Goal: Task Accomplishment & Management: Use online tool/utility

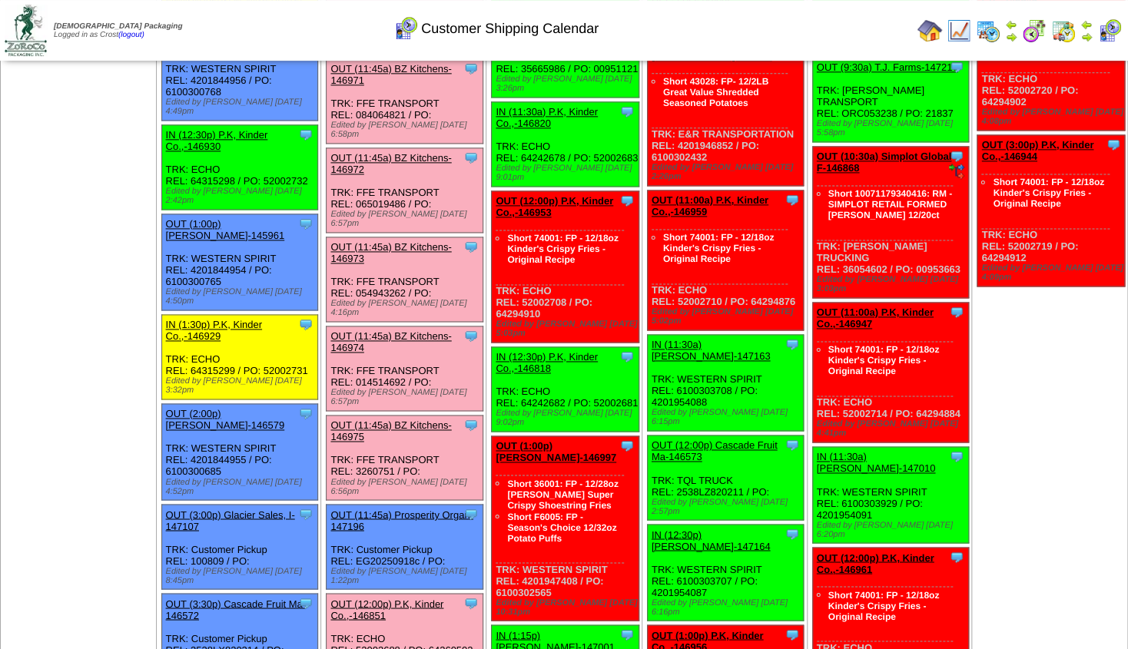
scroll to position [927, 0]
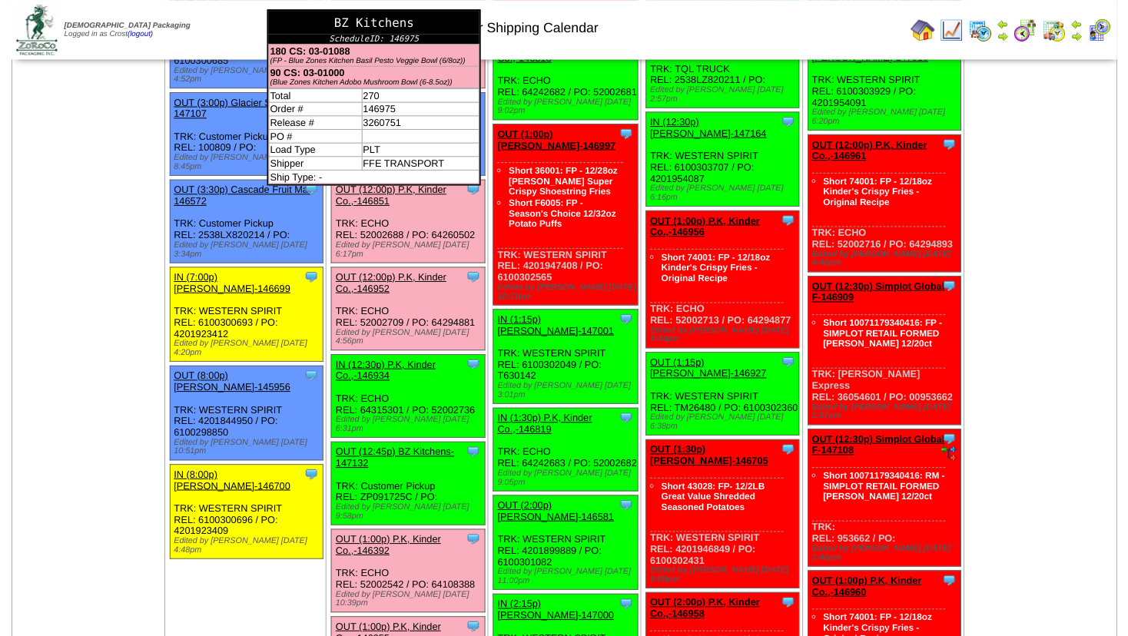
scroll to position [1342, 0]
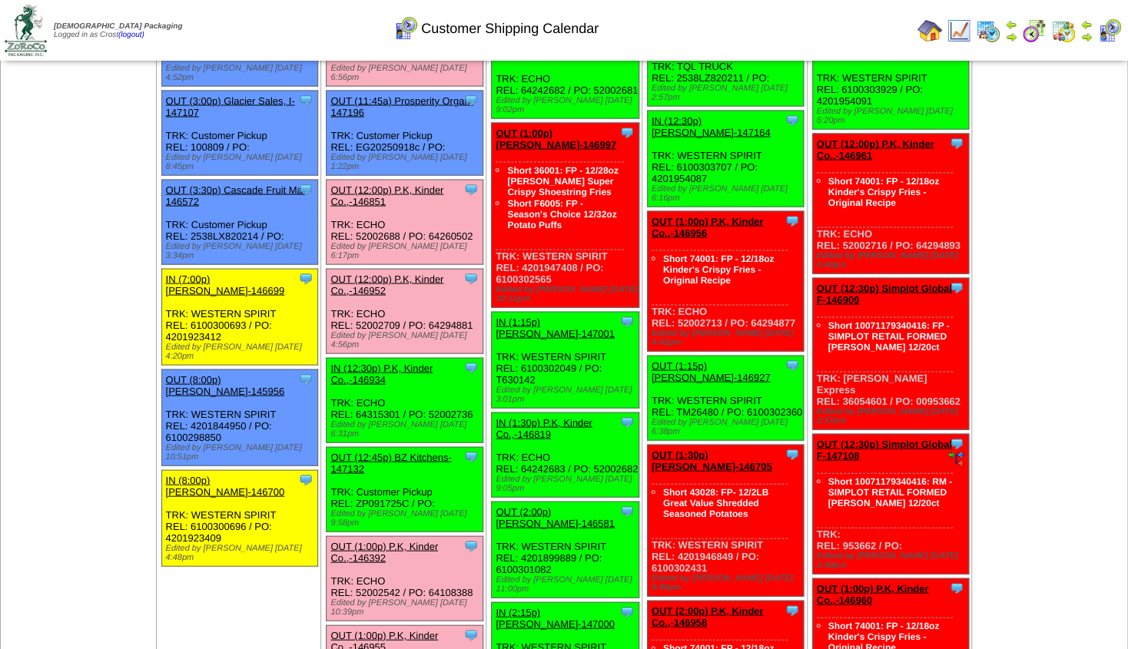
click at [393, 451] on link "OUT (12:45p) BZ Kitchens-147132" at bounding box center [390, 462] width 121 height 23
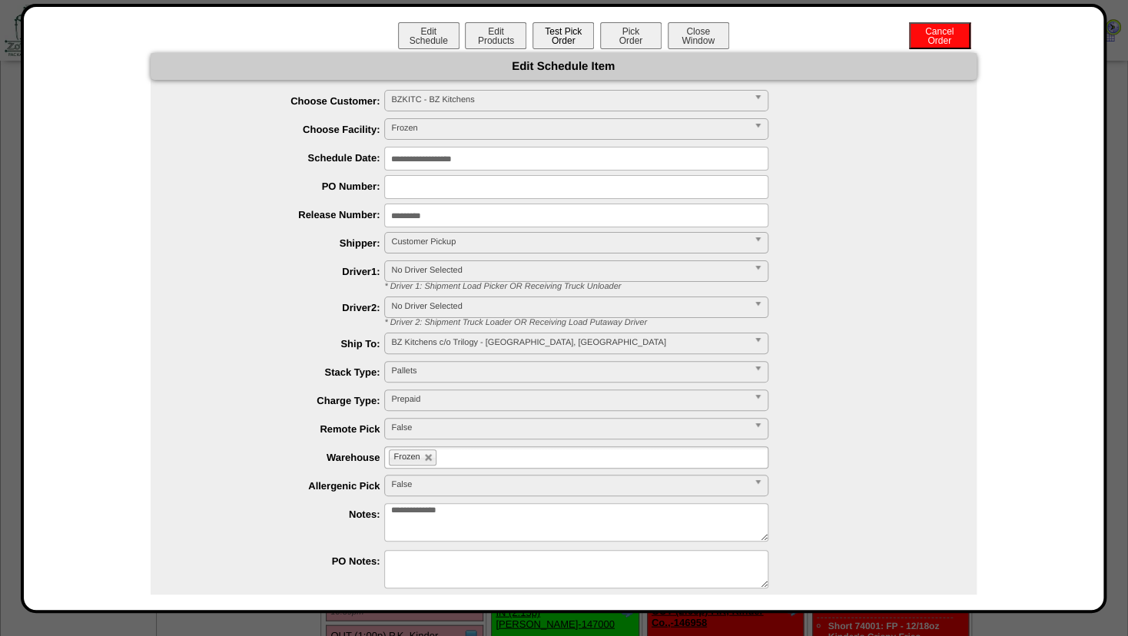
click at [553, 39] on button "Test Pick Order" at bounding box center [562, 35] width 61 height 27
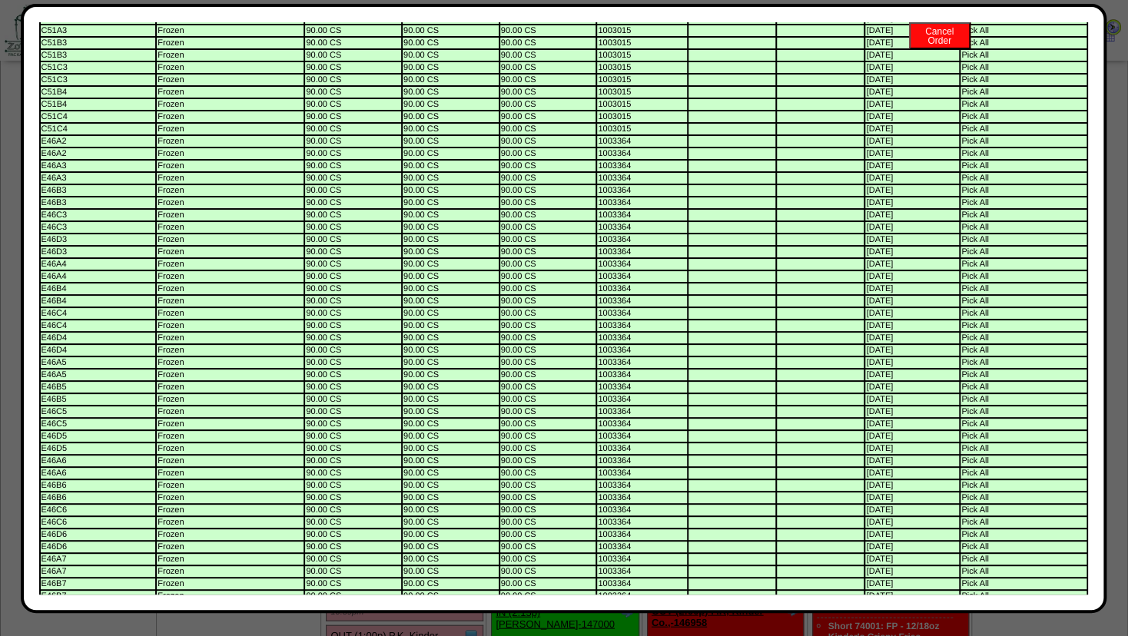
scroll to position [0, 0]
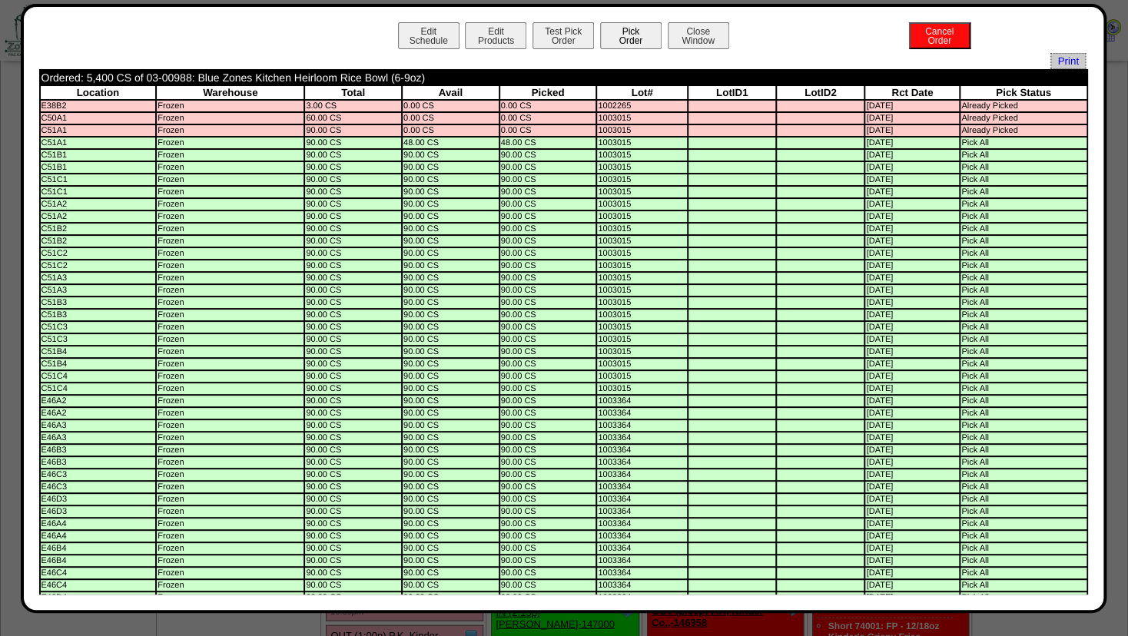
click at [627, 36] on button "Pick Order" at bounding box center [630, 35] width 61 height 27
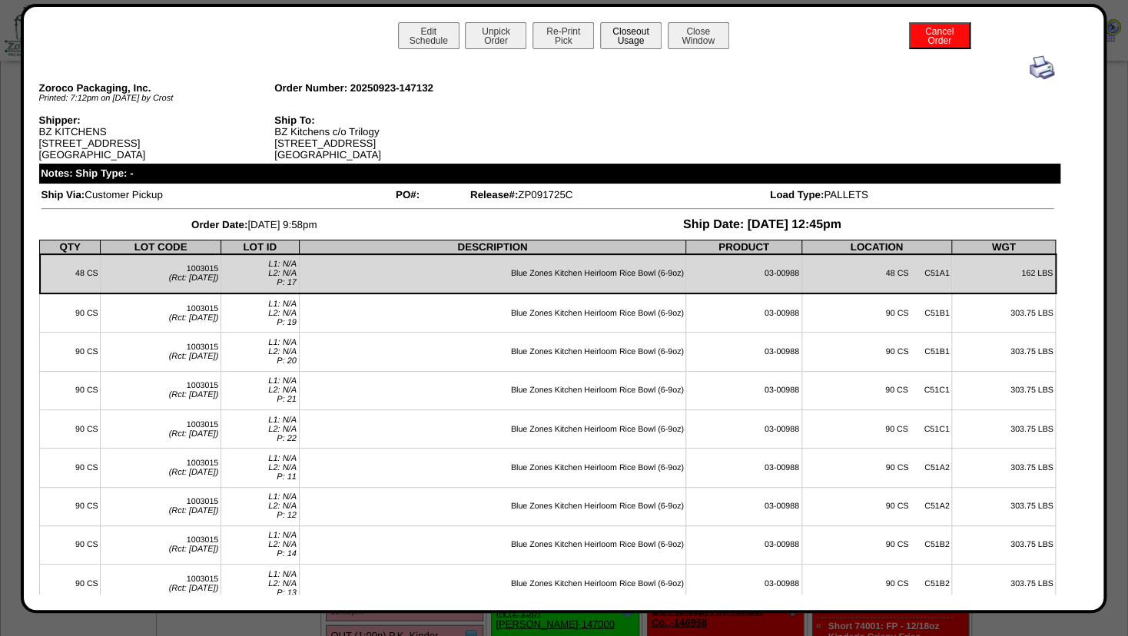
click at [629, 43] on button "Closeout Usage" at bounding box center [630, 35] width 61 height 27
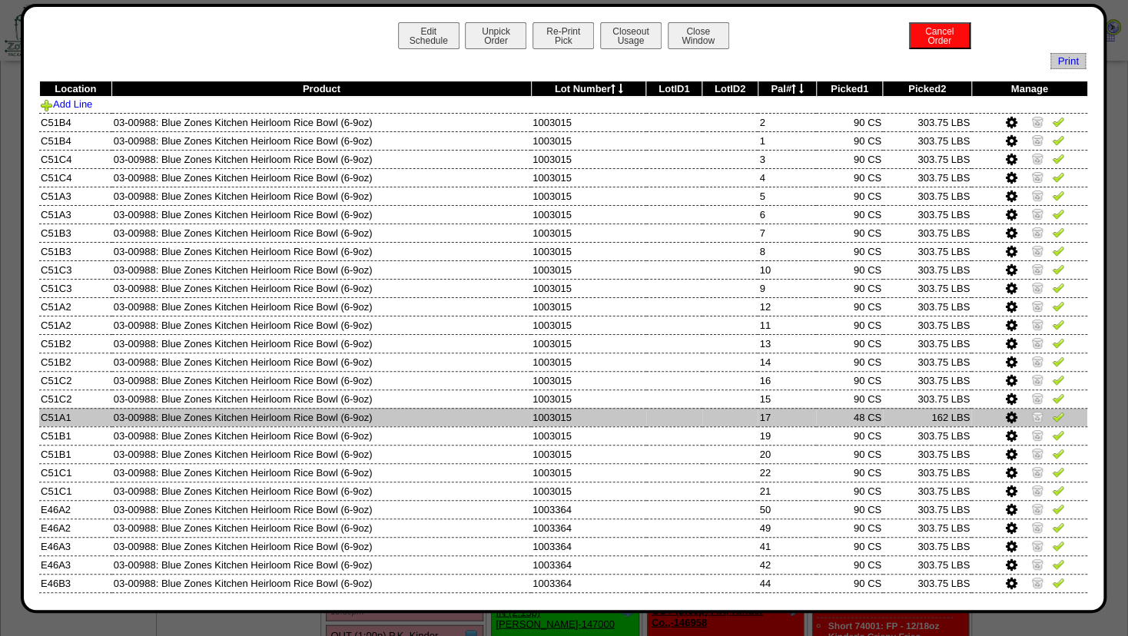
click at [1031, 413] on img at bounding box center [1037, 416] width 12 height 12
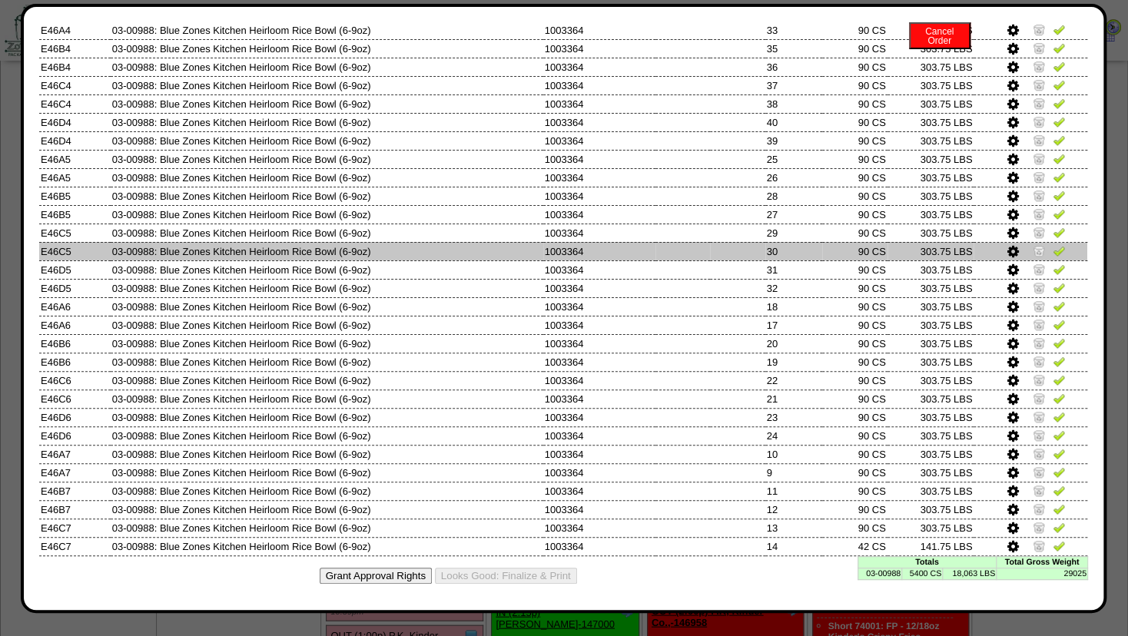
scroll to position [685, 0]
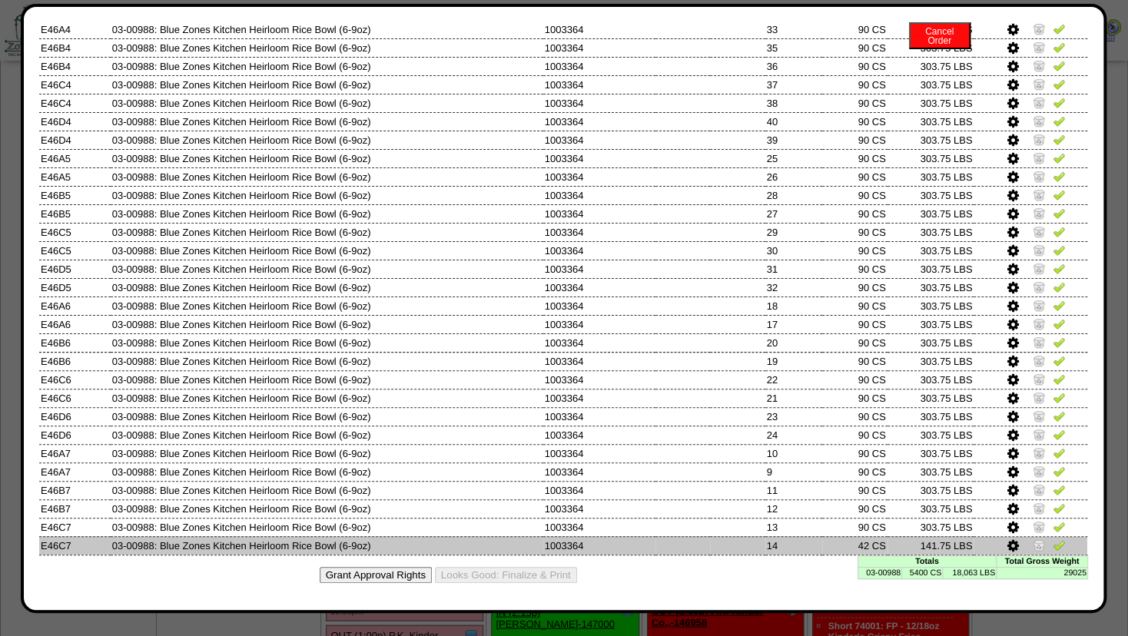
click at [1007, 543] on icon at bounding box center [1013, 546] width 12 height 14
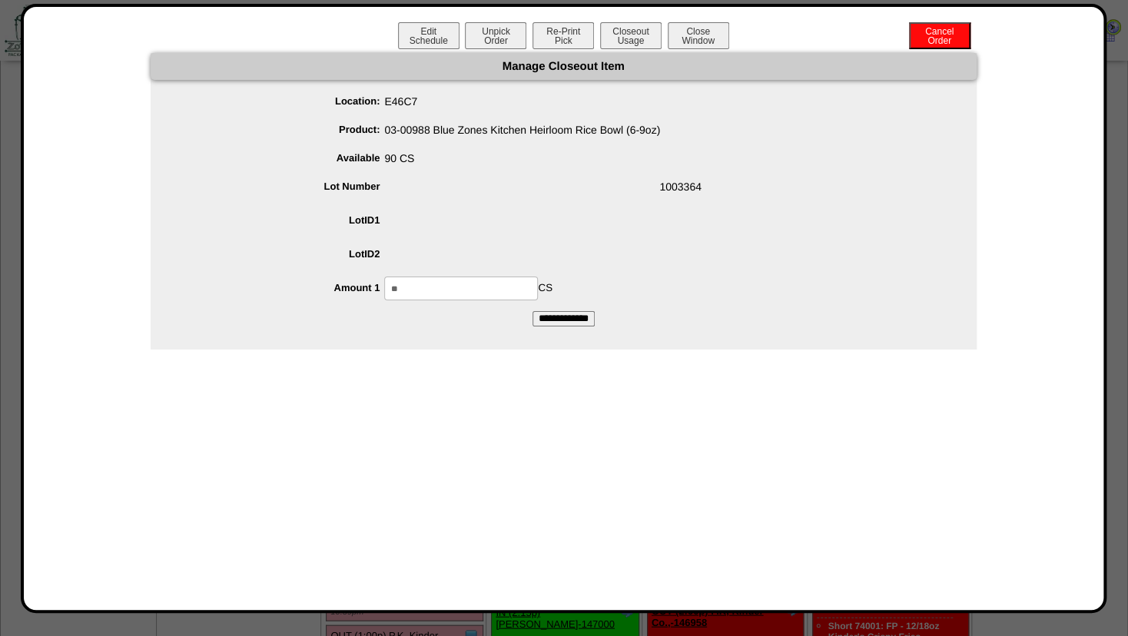
drag, startPoint x: 386, startPoint y: 297, endPoint x: 85, endPoint y: 273, distance: 302.9
click at [384, 297] on input "**" at bounding box center [461, 289] width 154 height 24
type input "**"
click at [501, 221] on span at bounding box center [578, 223] width 795 height 29
click at [559, 317] on input "**********" at bounding box center [563, 318] width 62 height 15
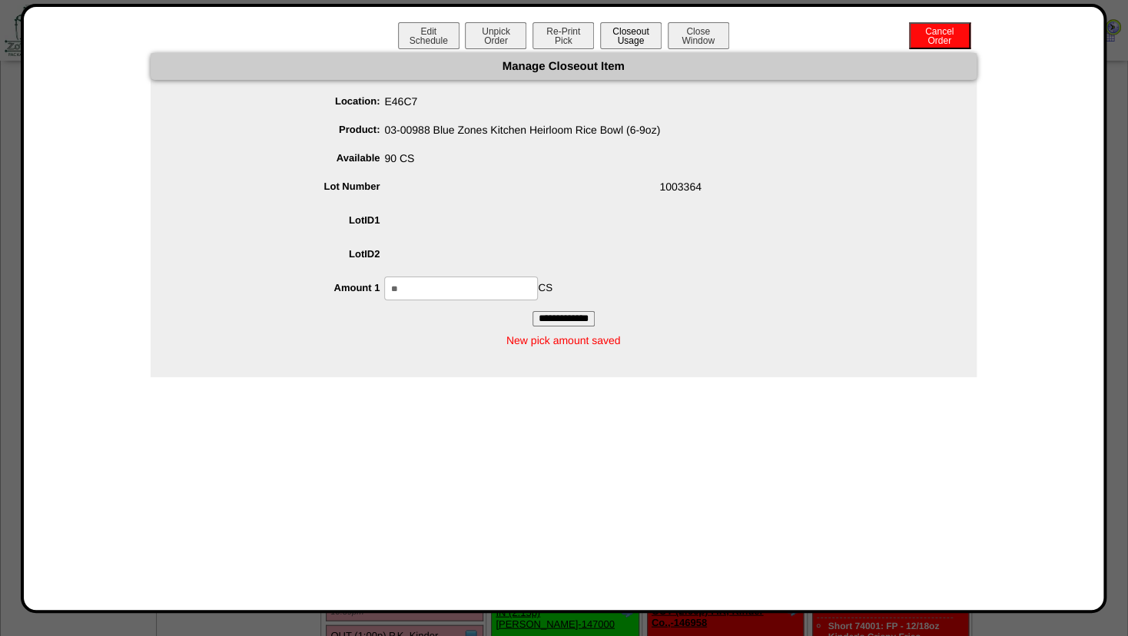
click at [622, 43] on button "Closeout Usage" at bounding box center [630, 35] width 61 height 27
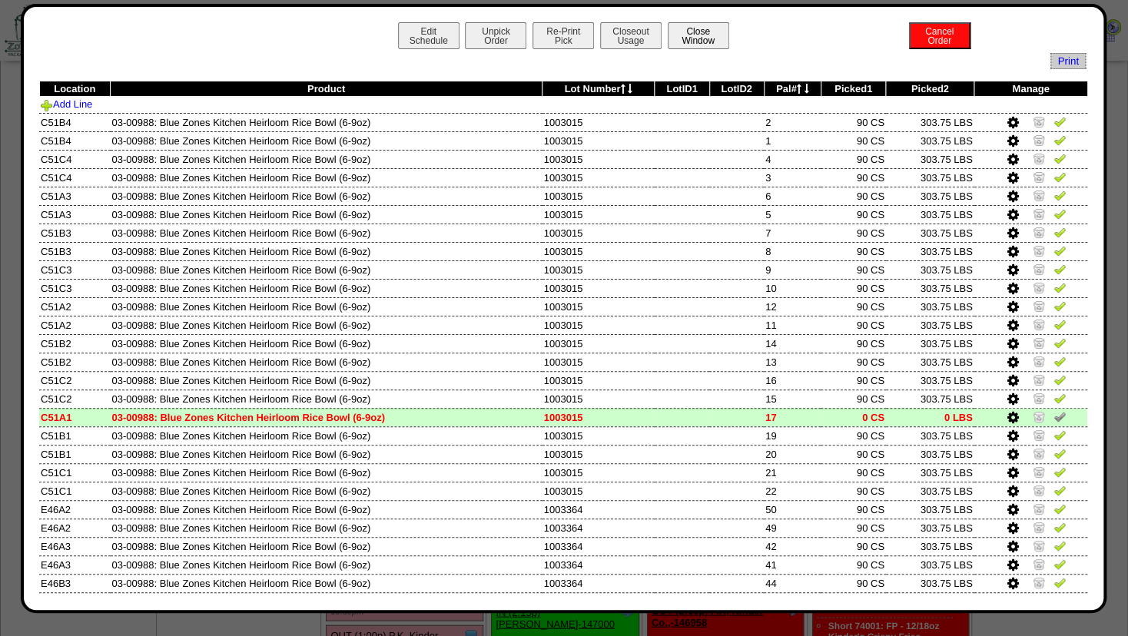
click at [682, 35] on button "Close Window" at bounding box center [698, 35] width 61 height 27
